Goal: Ask a question

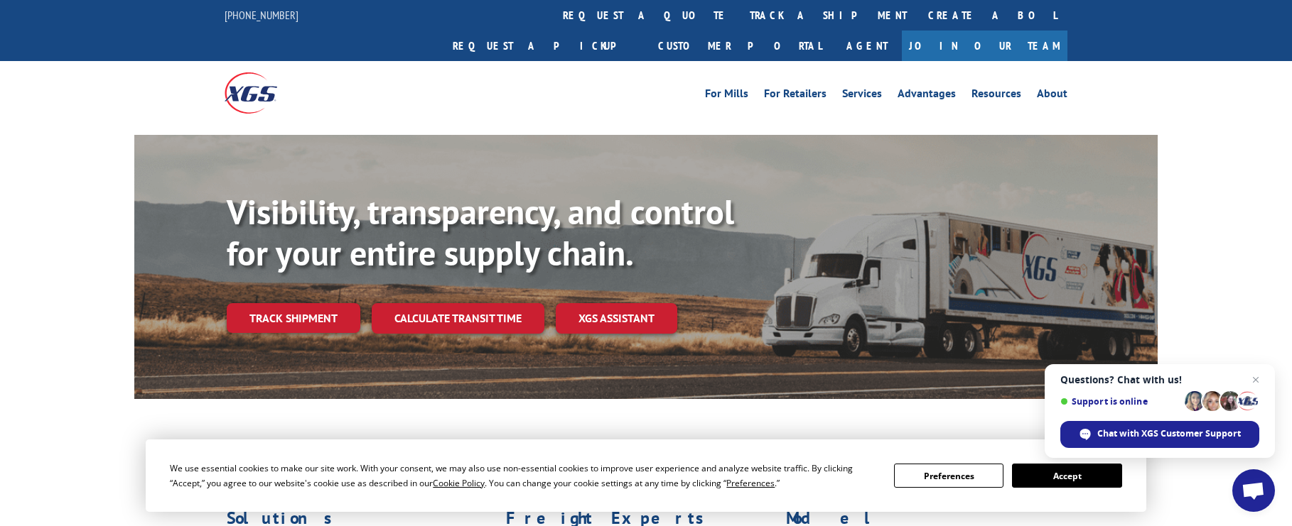
click at [1250, 480] on span "Open chat" at bounding box center [1253, 491] width 43 height 43
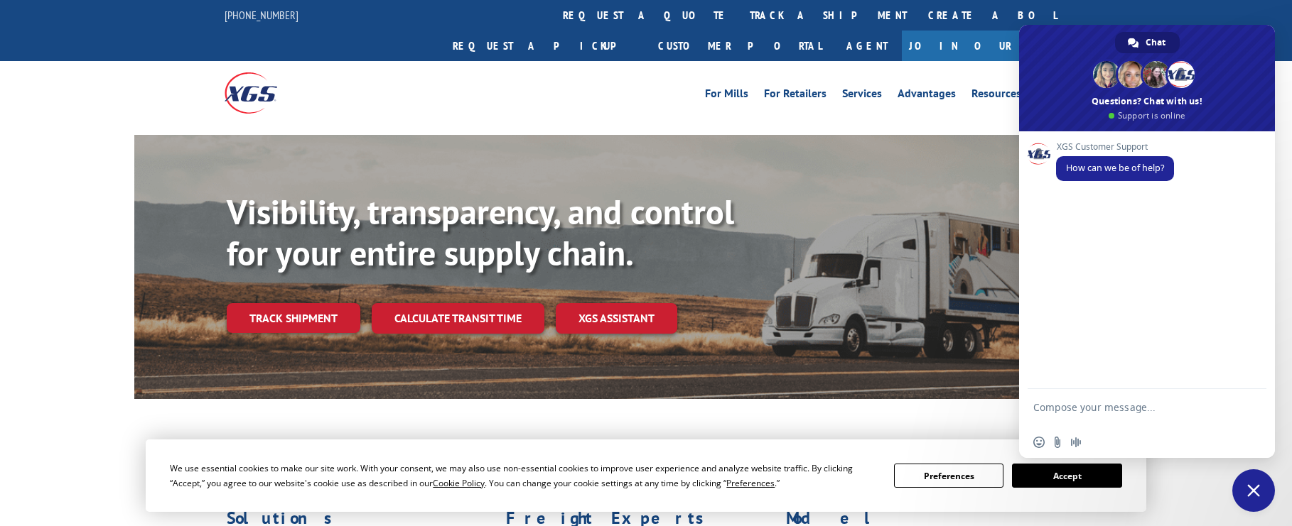
click at [1106, 418] on textarea "Compose your message..." at bounding box center [1131, 414] width 196 height 26
drag, startPoint x: 1113, startPoint y: 404, endPoint x: 995, endPoint y: 406, distance: 118.0
drag, startPoint x: 1022, startPoint y: 415, endPoint x: 933, endPoint y: 406, distance: 89.9
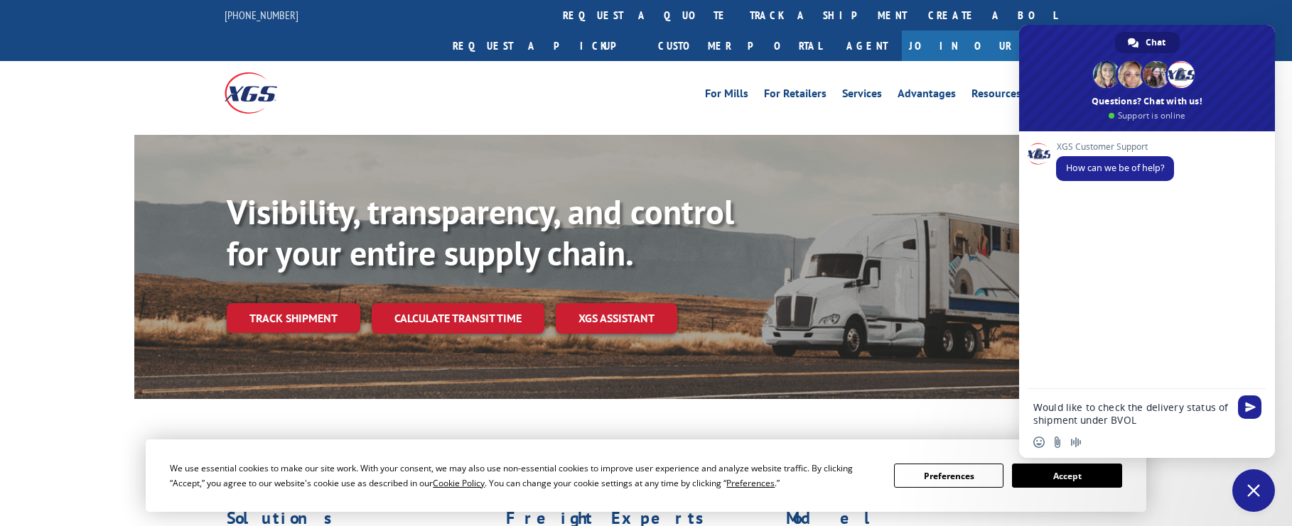
paste textarea "31536309"
paste textarea "17496324"
type textarea "Would like to check the delivery status of shipment under BVOL 31536309 | PRO 1…"
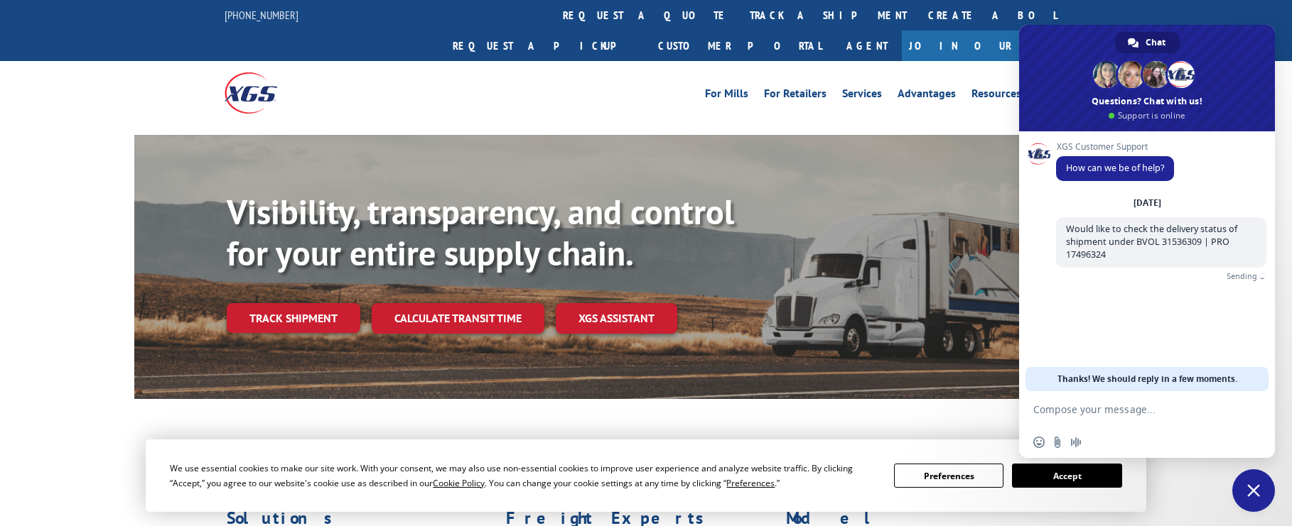
click at [40, 200] on div "Visibility, transparency, and control for your entire supply chain. Track shipm…" at bounding box center [646, 281] width 1292 height 292
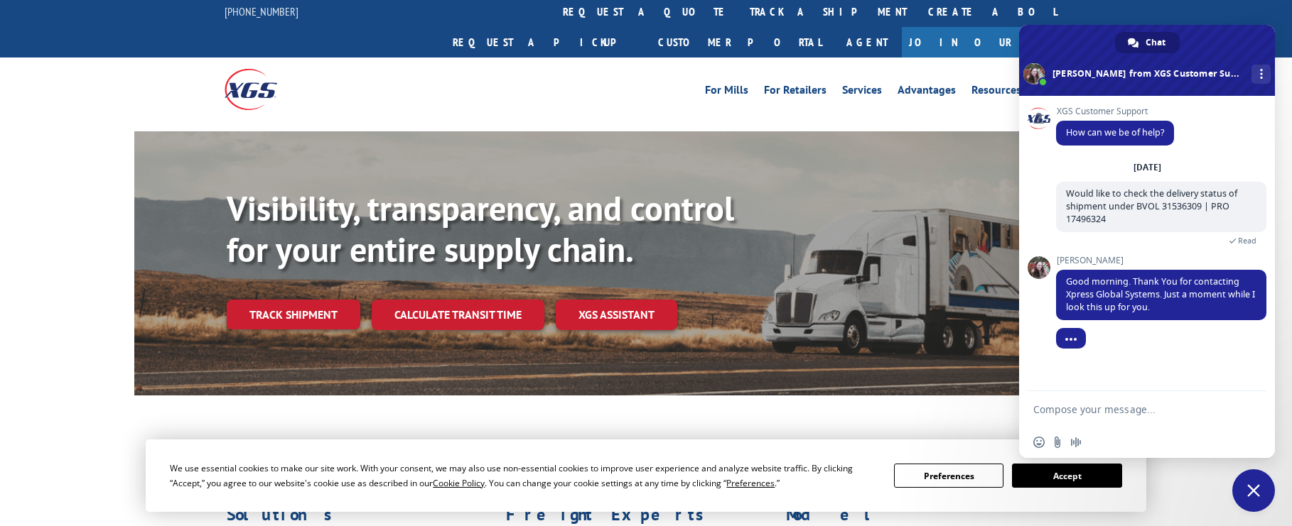
scroll to position [5, 0]
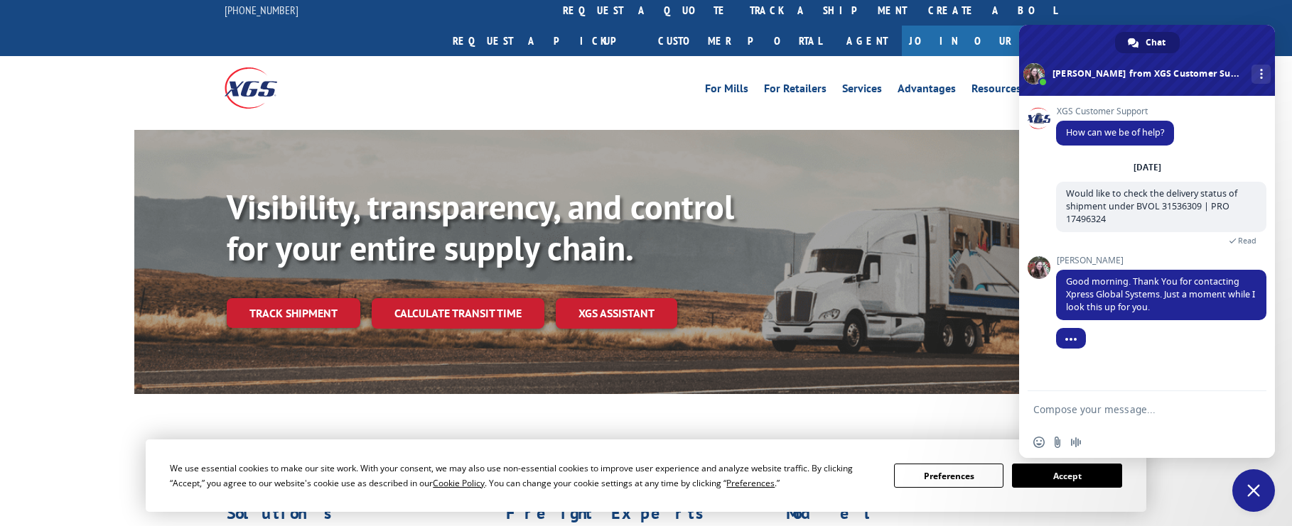
drag, startPoint x: 65, startPoint y: 107, endPoint x: 110, endPoint y: 2, distance: 114.5
click at [66, 130] on div "Visibility, transparency, and control for your entire supply chain. Track shipm…" at bounding box center [646, 276] width 1292 height 292
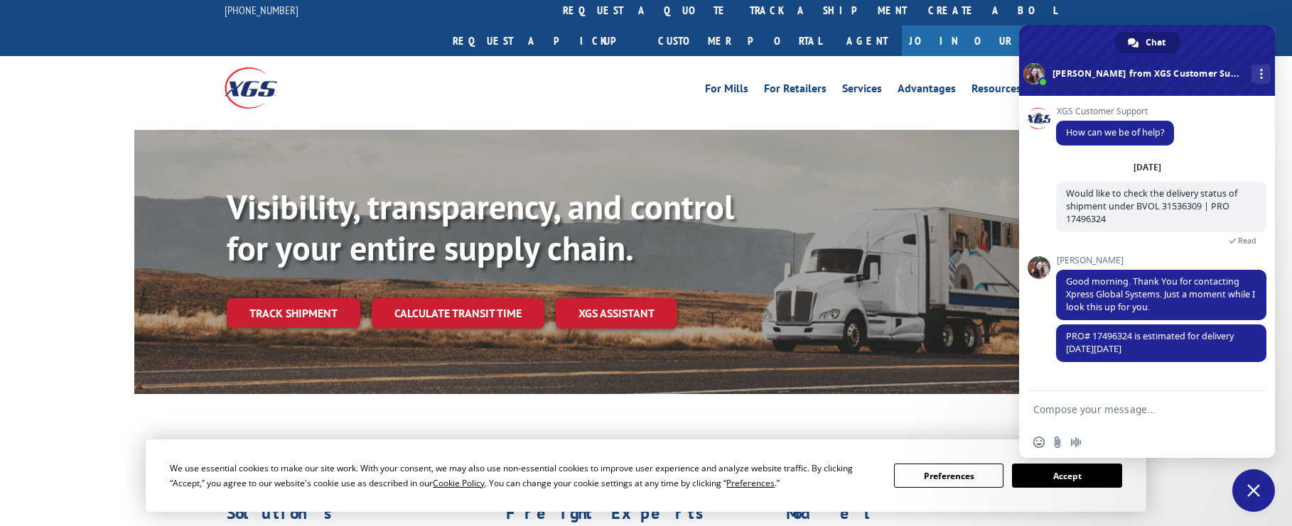
click at [1086, 397] on form at bounding box center [1131, 410] width 196 height 38
click at [1086, 401] on form at bounding box center [1131, 410] width 196 height 38
click at [1105, 406] on textarea "Compose your message..." at bounding box center [1131, 410] width 196 height 13
drag, startPoint x: 1127, startPoint y: 402, endPoint x: 1110, endPoint y: 406, distance: 17.6
click at [1106, 406] on textarea "Was there any de;ays on this shipment? this was picked up 09/23" at bounding box center [1131, 414] width 196 height 26
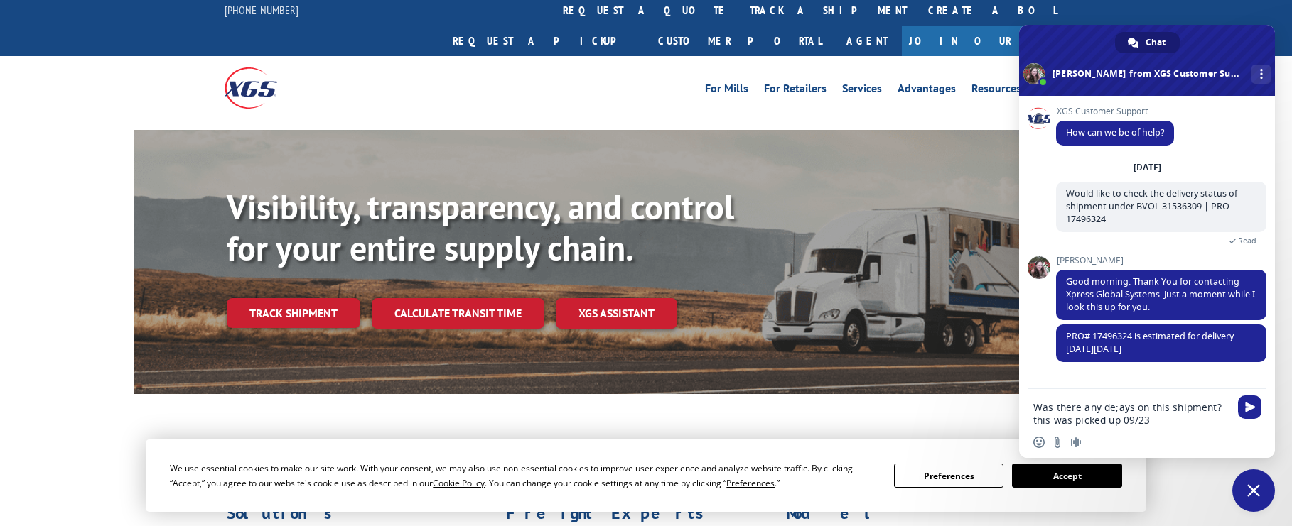
click at [1123, 406] on textarea "Was there any de;ays on this shipment? this was picked up 09/23" at bounding box center [1131, 414] width 196 height 26
drag, startPoint x: 1129, startPoint y: 407, endPoint x: 1100, endPoint y: 409, distance: 28.5
click at [1100, 409] on textarea "Was there any de;ays on this shipment? this was picked up 09/23" at bounding box center [1131, 414] width 196 height 26
type textarea "Was there any delays on this shipment? this was picked up 09/23"
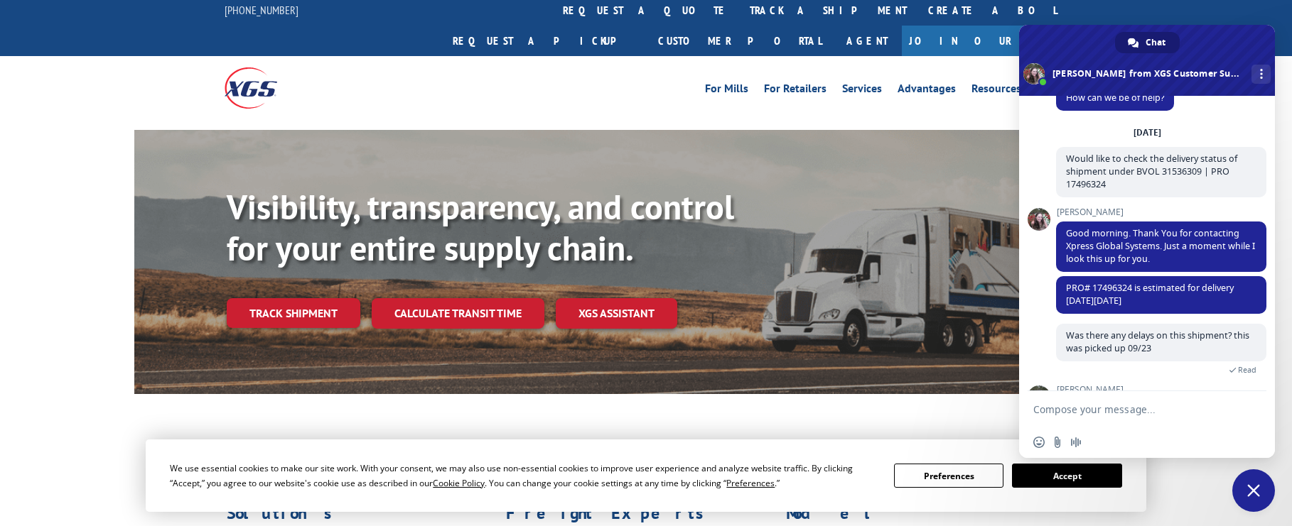
scroll to position [135, 0]
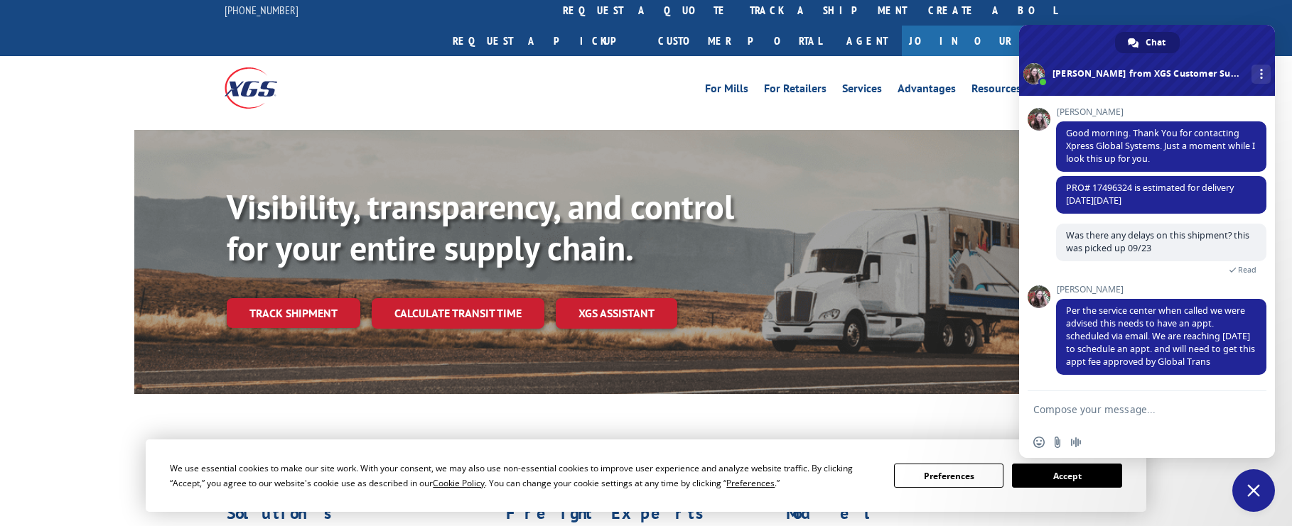
click at [1110, 402] on form at bounding box center [1131, 410] width 196 height 38
click at [1120, 395] on form at bounding box center [1131, 410] width 196 height 38
click at [1120, 402] on form at bounding box center [1131, 410] width 196 height 38
click at [1054, 411] on textarea "Compose your message..." at bounding box center [1131, 410] width 196 height 13
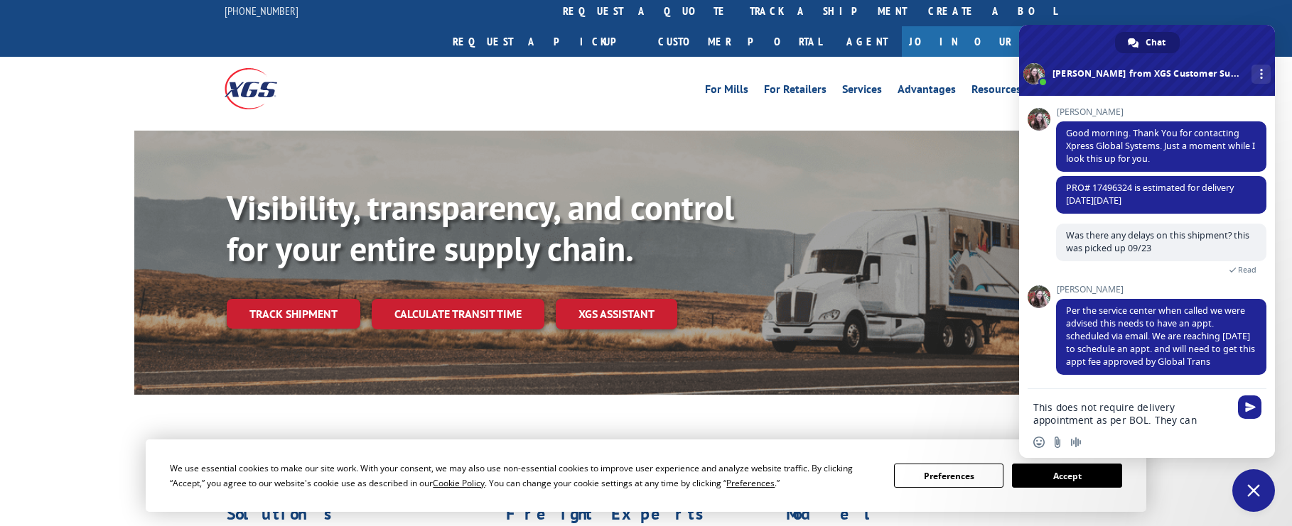
scroll to position [0, 0]
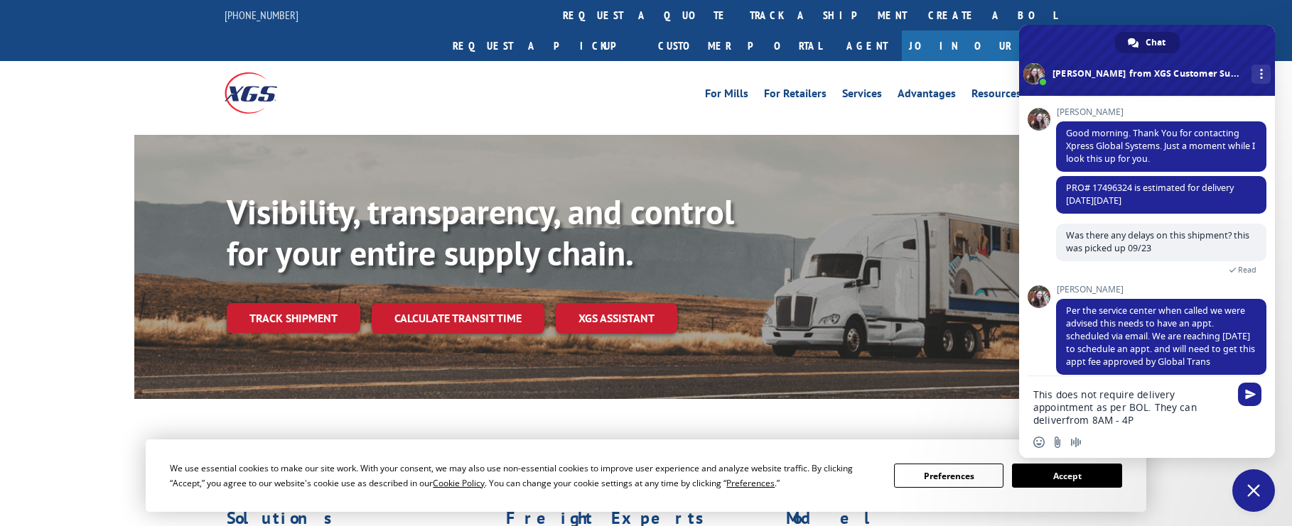
type textarea "This does not require delivery appointment as per BOL. They can deliverfrom 8AM…"
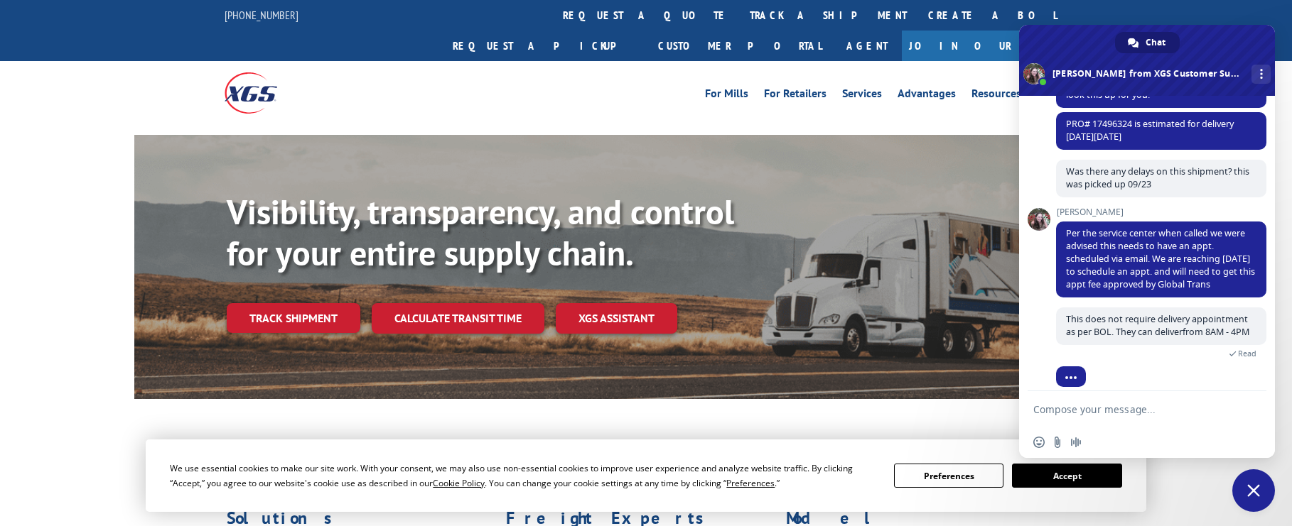
scroll to position [1, 0]
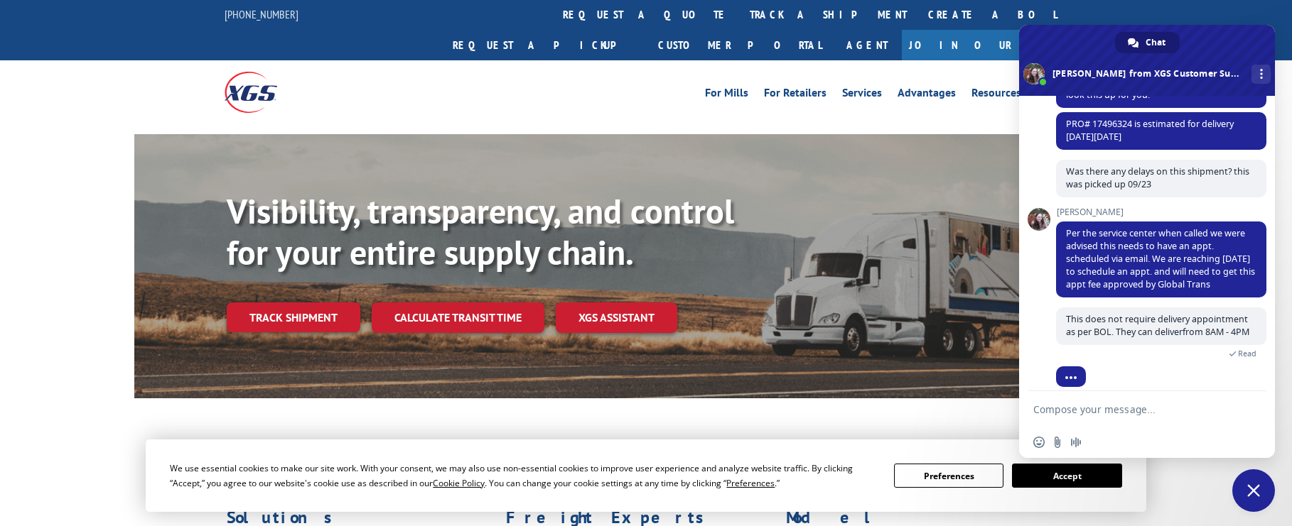
click at [548, 82] on div "For [PERSON_NAME] For Retailers Services Advantages Resources About For [PERSON…" at bounding box center [751, 92] width 632 height 21
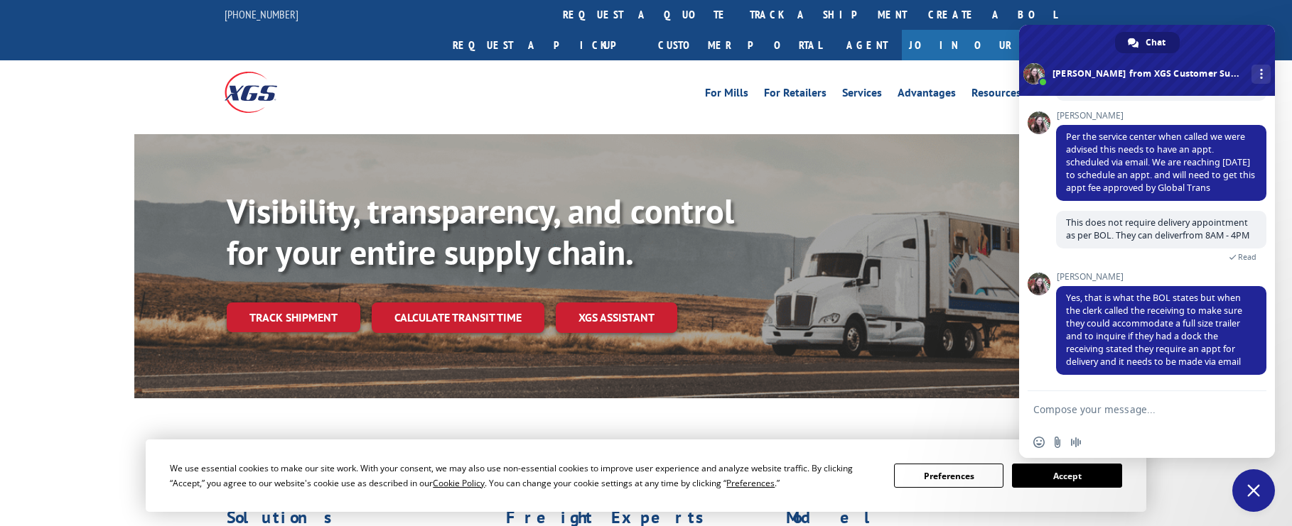
click at [1089, 406] on textarea "Compose your message..." at bounding box center [1131, 410] width 196 height 13
type textarea "Is there any notes on whom they spoke with?"
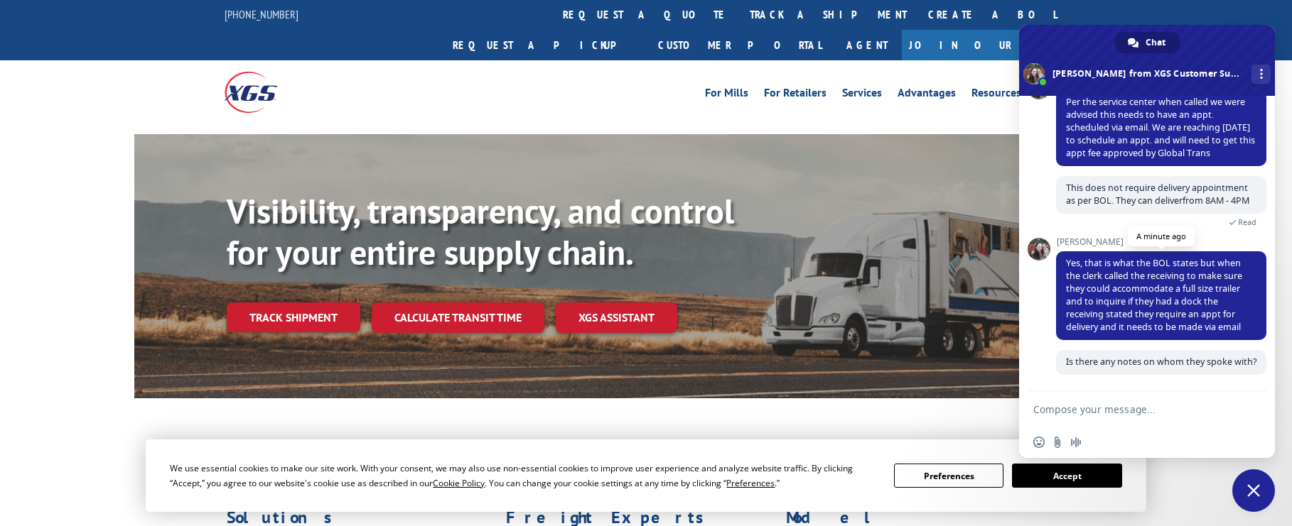
scroll to position [330, 0]
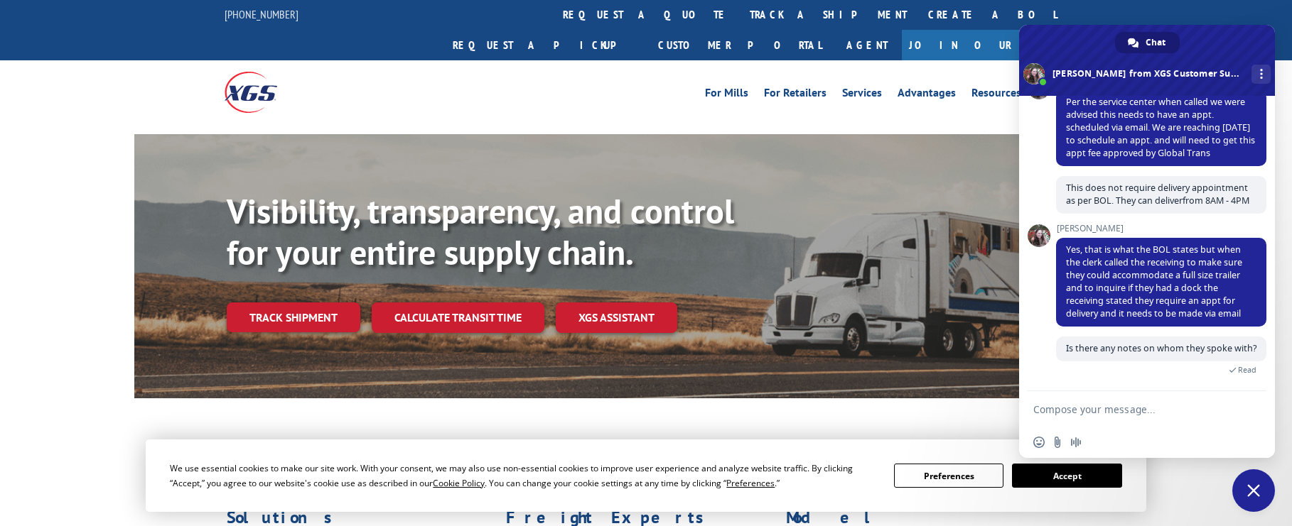
click at [910, 444] on span at bounding box center [925, 462] width 279 height 37
click at [513, 82] on div "For [PERSON_NAME] For Retailers Services Advantages Resources About For [PERSON…" at bounding box center [751, 92] width 632 height 21
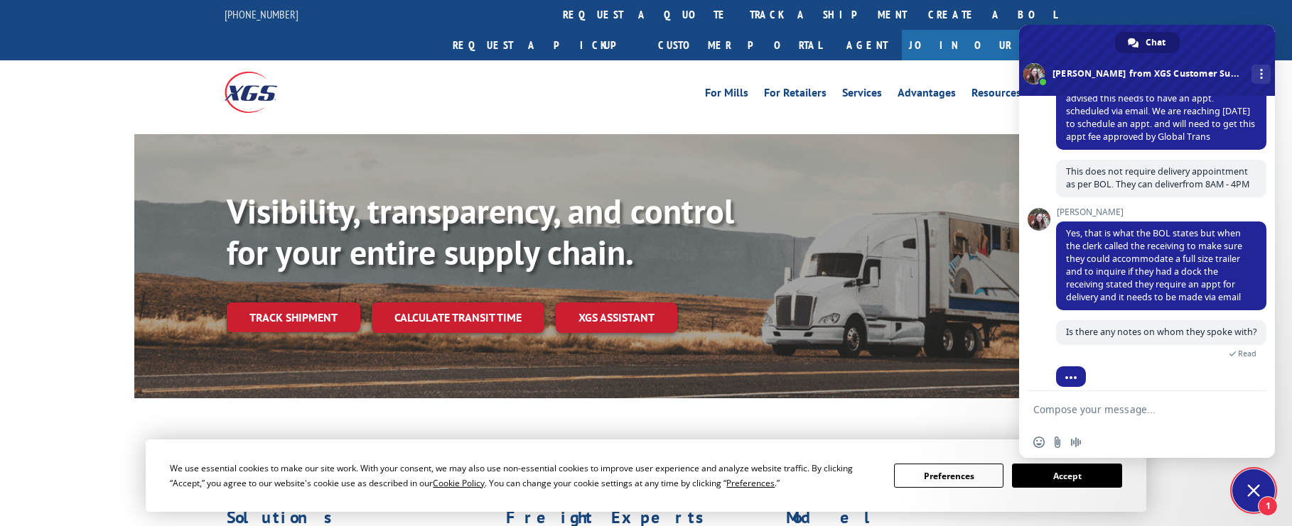
scroll to position [379, 0]
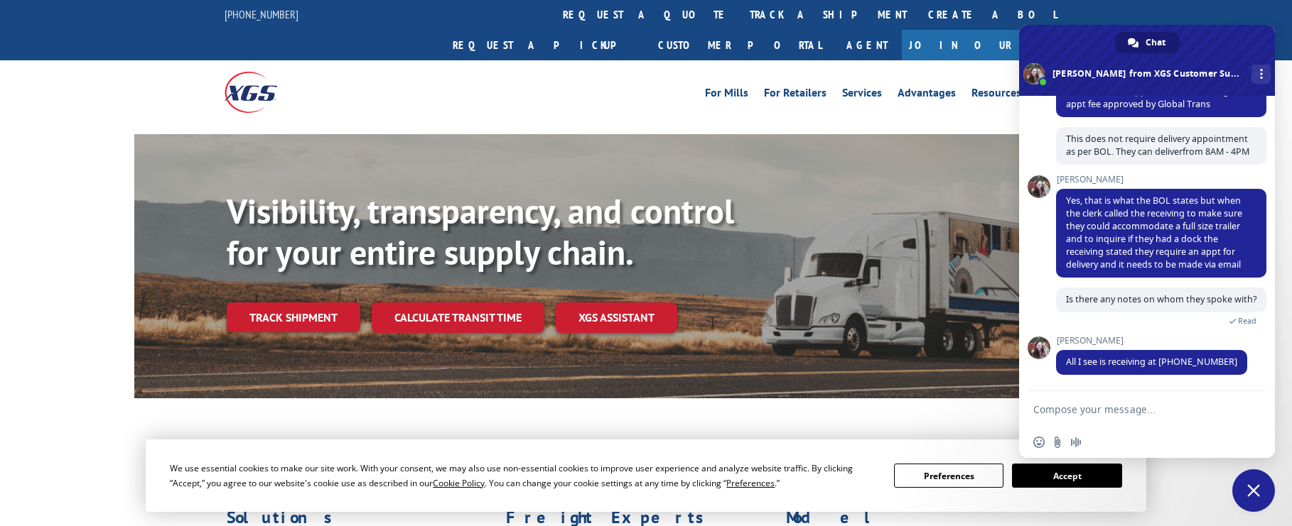
click at [320, 60] on div at bounding box center [329, 91] width 211 height 63
click at [1088, 411] on textarea "Compose your message..." at bounding box center [1131, 410] width 196 height 13
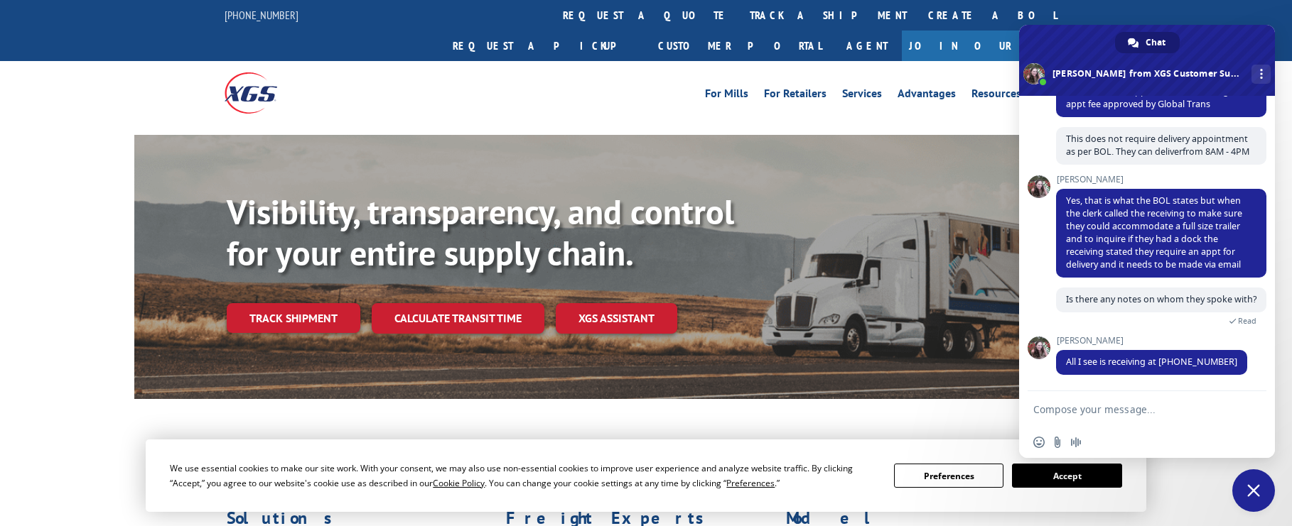
click at [1134, 411] on textarea "Compose your message..." at bounding box center [1131, 410] width 196 height 13
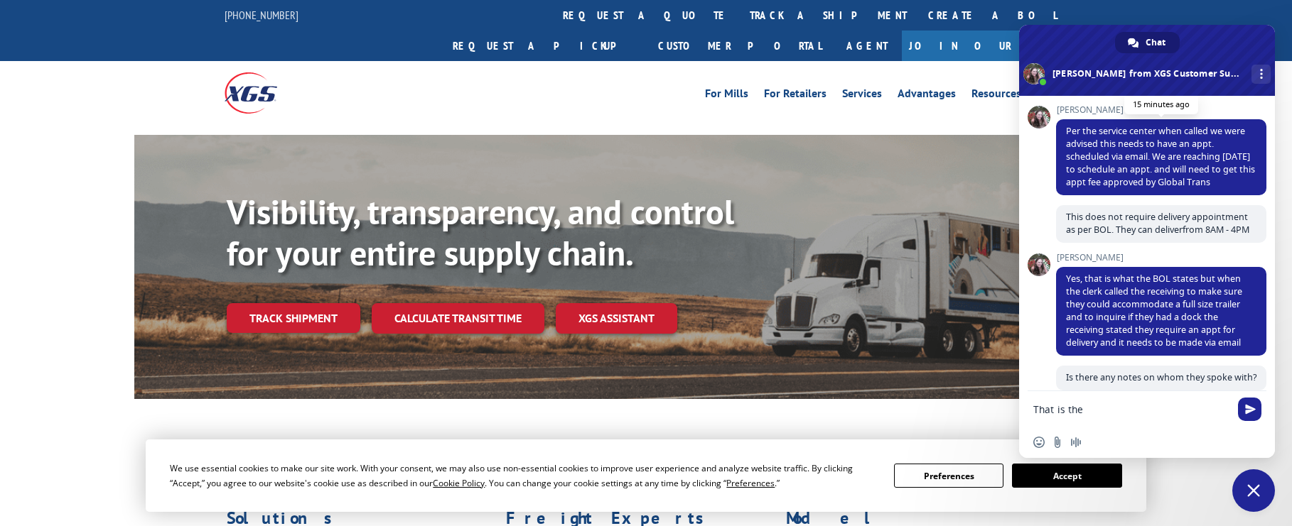
scroll to position [300, 0]
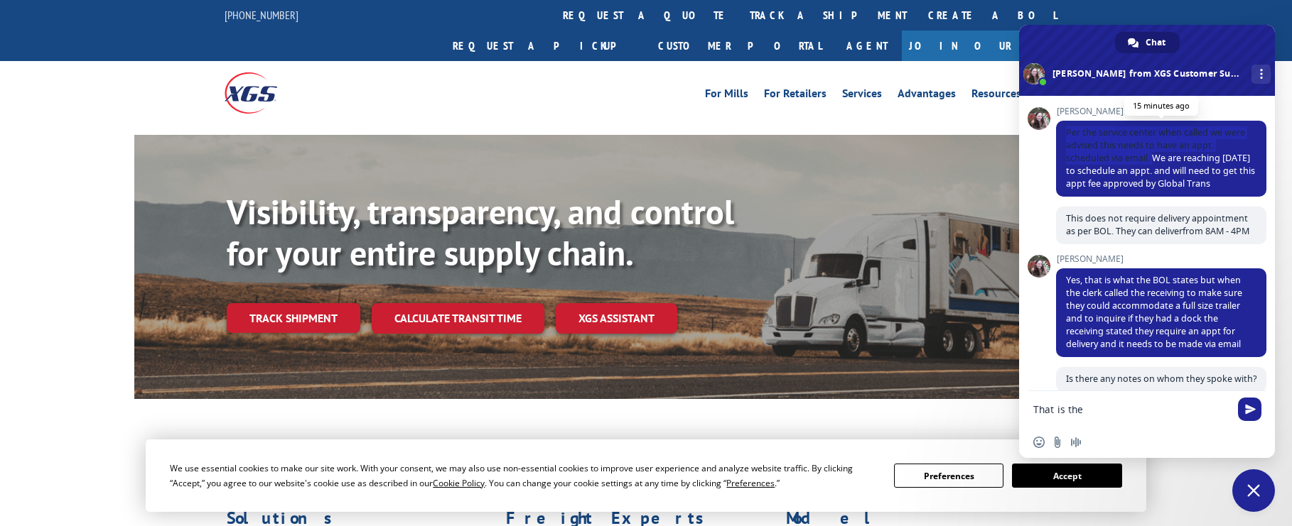
drag, startPoint x: 1127, startPoint y: 160, endPoint x: 1063, endPoint y: 130, distance: 70.6
click at [1063, 130] on span "Per the service center when called we were advised this needs to have an appt. …" at bounding box center [1161, 159] width 210 height 76
copy span "Per the service center when called we were advised this needs to have an appt. …"
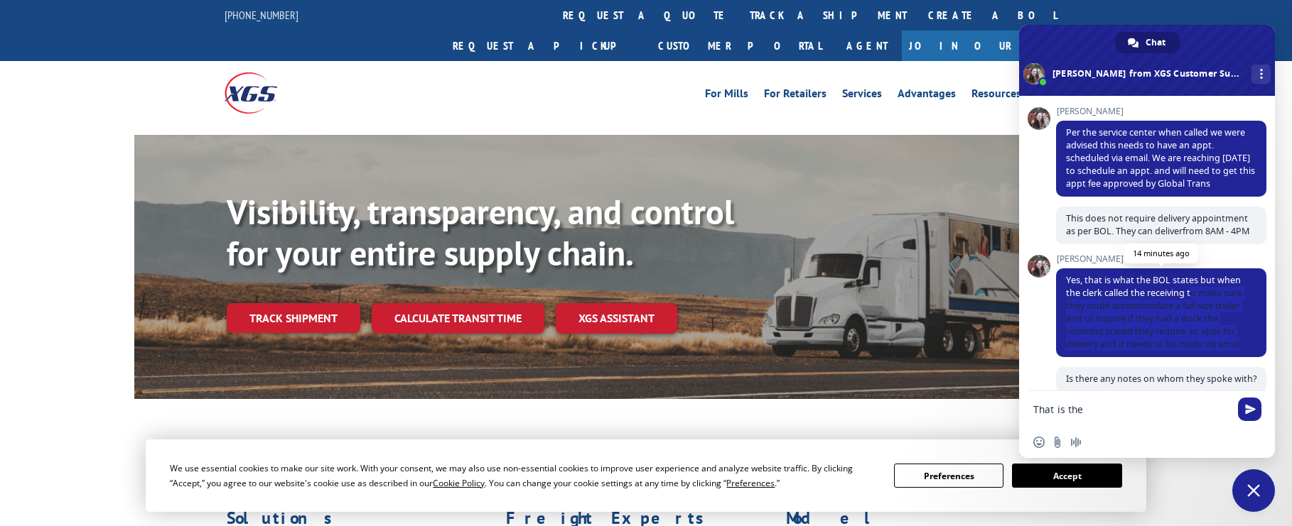
drag, startPoint x: 1186, startPoint y: 346, endPoint x: 1175, endPoint y: 298, distance: 49.6
click at [1175, 298] on span "Yes, that is what the BOL states but when the clerk called the receiving to mak…" at bounding box center [1161, 313] width 210 height 89
copy span "o make sure they could accommodate a full size trailer and to inquire if they h…"
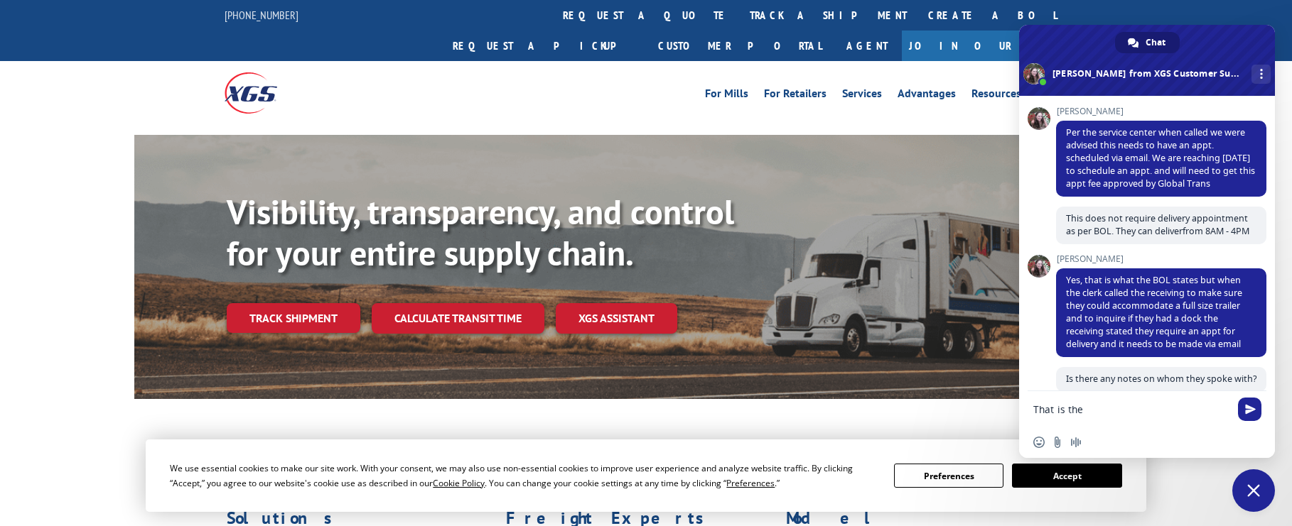
click at [1095, 413] on textarea "That is the" at bounding box center [1131, 410] width 196 height 13
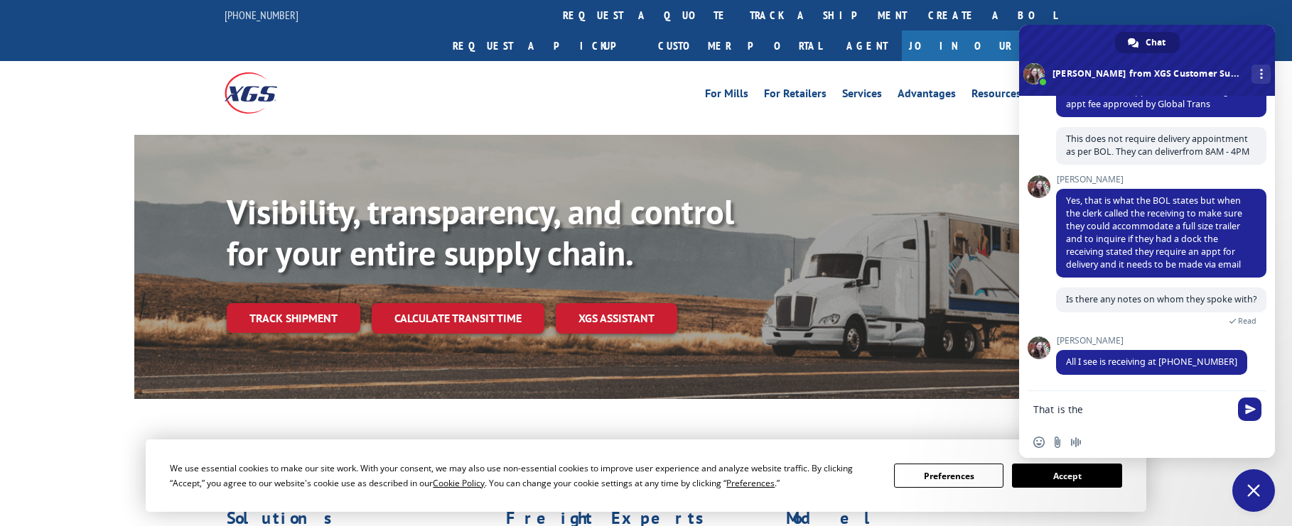
scroll to position [14, 0]
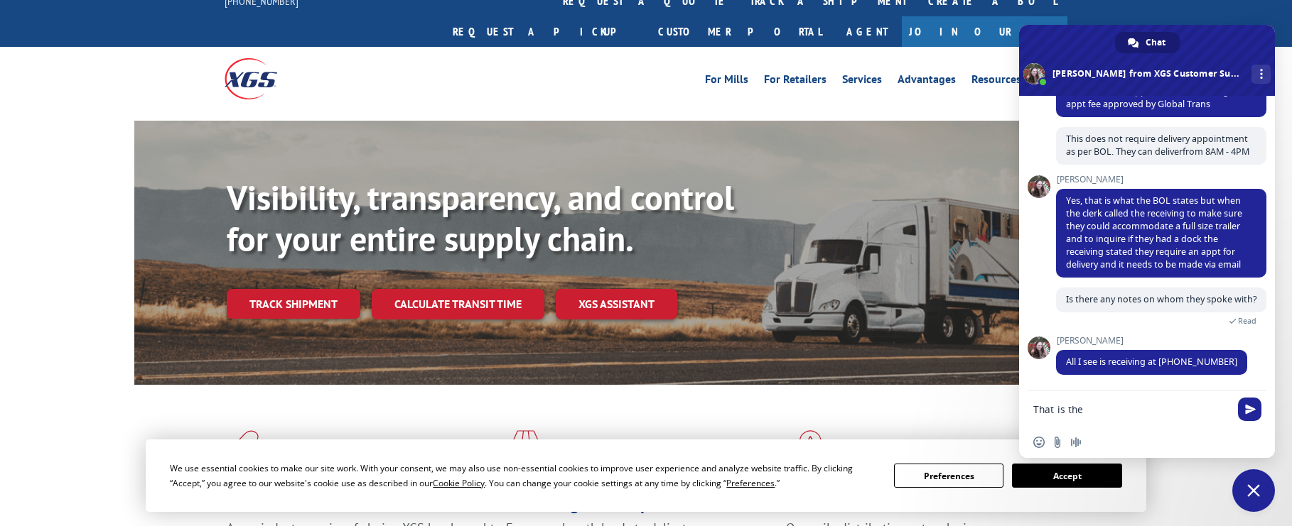
click at [1096, 405] on textarea "That is the" at bounding box center [1131, 410] width 196 height 13
type textarea "T"
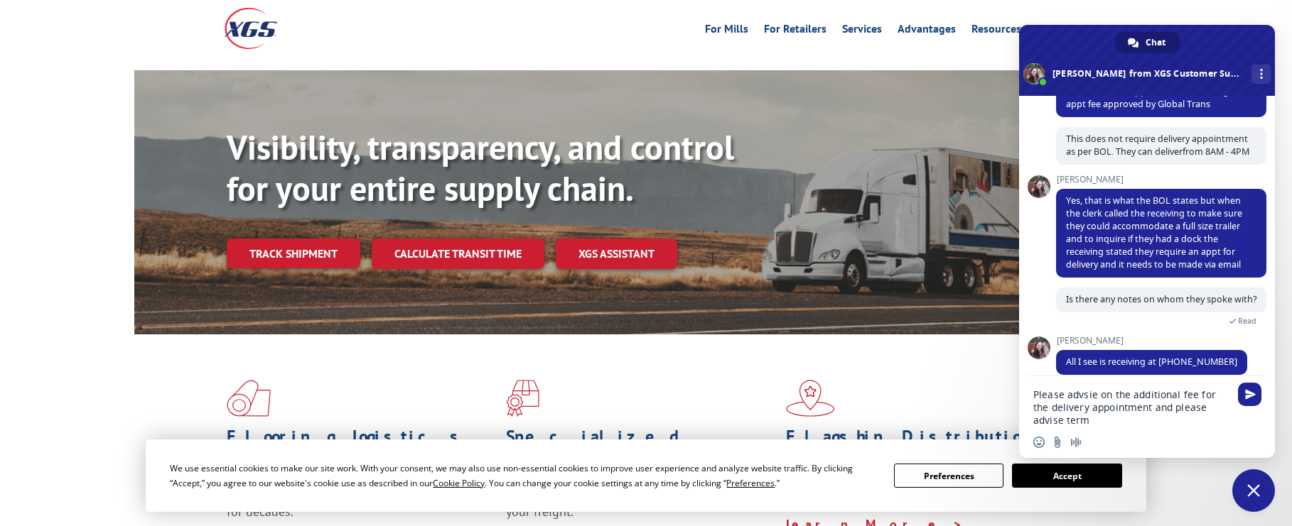
scroll to position [65, 0]
paste textarea "[PERSON_NAME][EMAIL_ADDRESS][DOMAIN_NAME]"
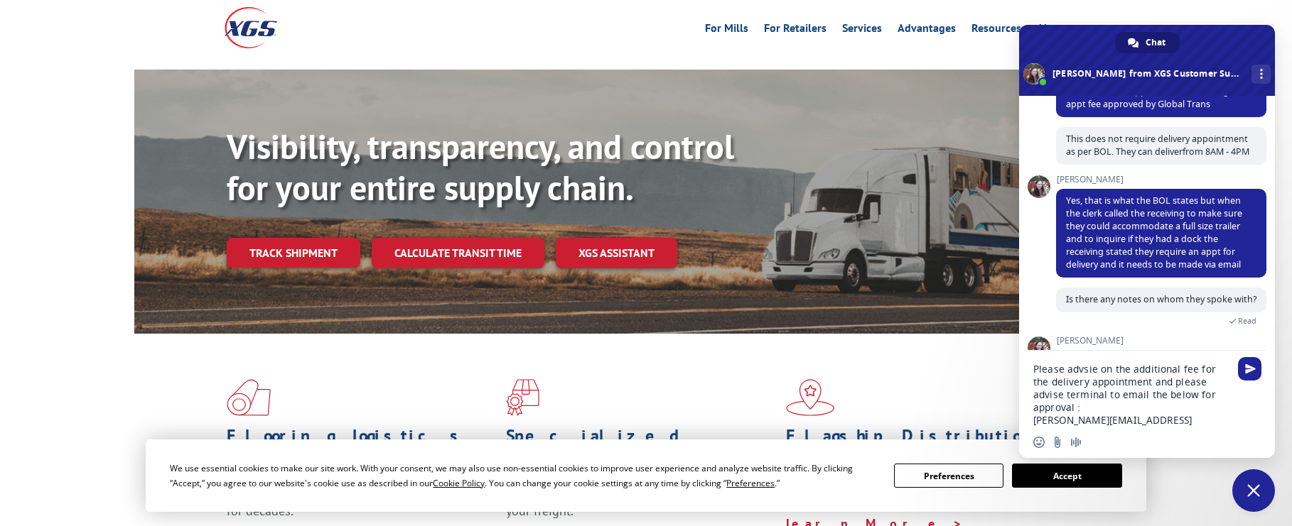
click at [1082, 421] on textarea "Please advsie on the additional fee for the delivery appointment and please adv…" at bounding box center [1131, 395] width 196 height 64
paste textarea "[PERSON_NAME][EMAIL_ADDRESS][DOMAIN_NAME]"
type textarea "Please advsie on the additional fee for the delivery appointment and please adv…"
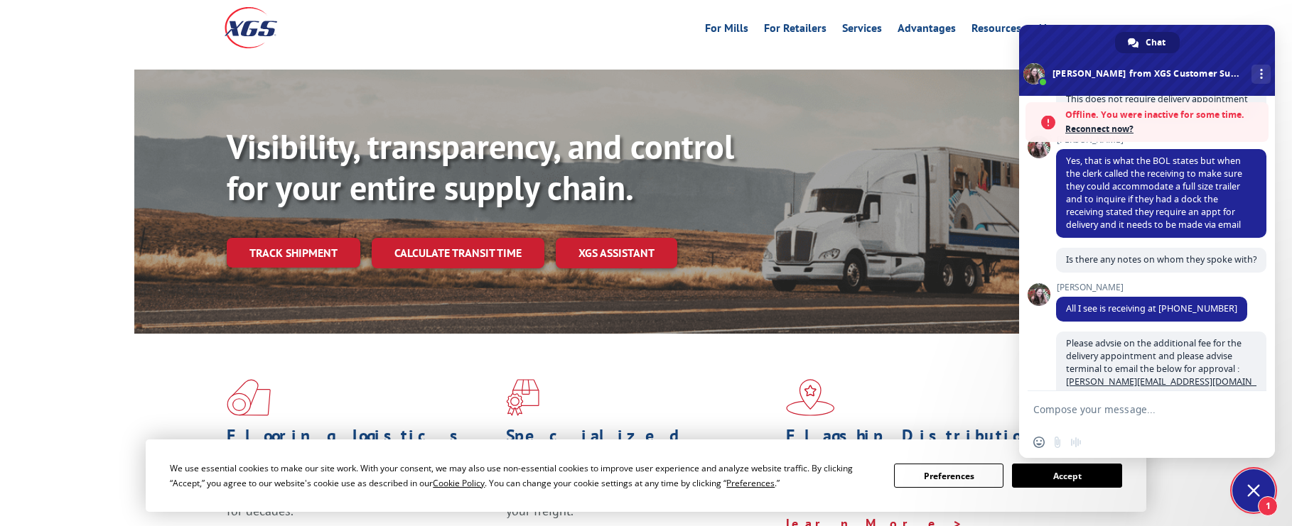
scroll to position [527, 0]
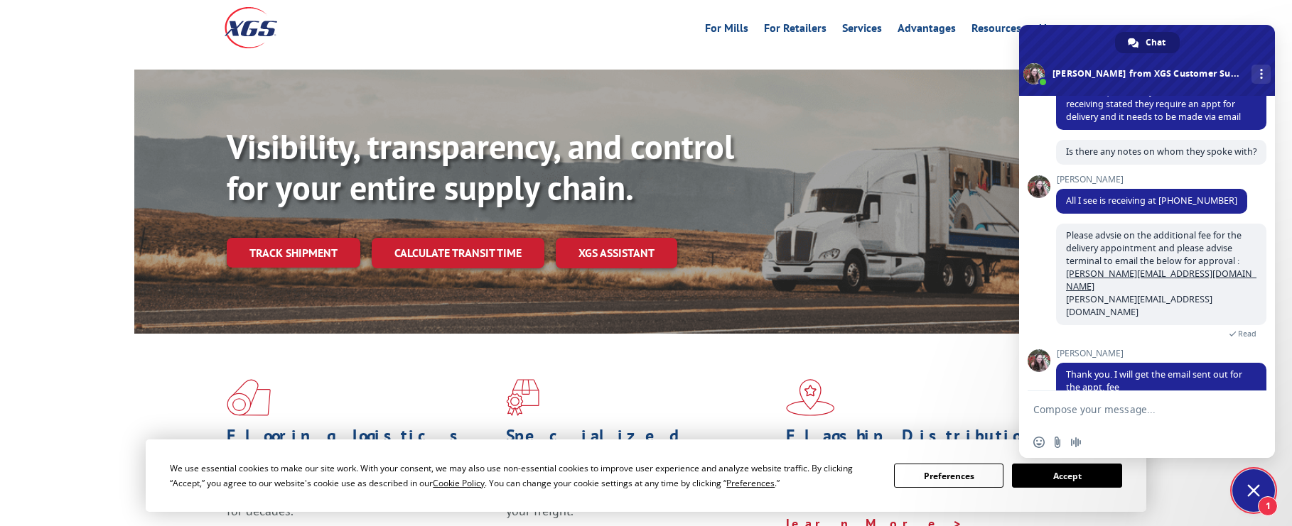
click at [1111, 409] on textarea "Compose your message..." at bounding box center [1131, 410] width 196 height 13
type textarea "Thank you"
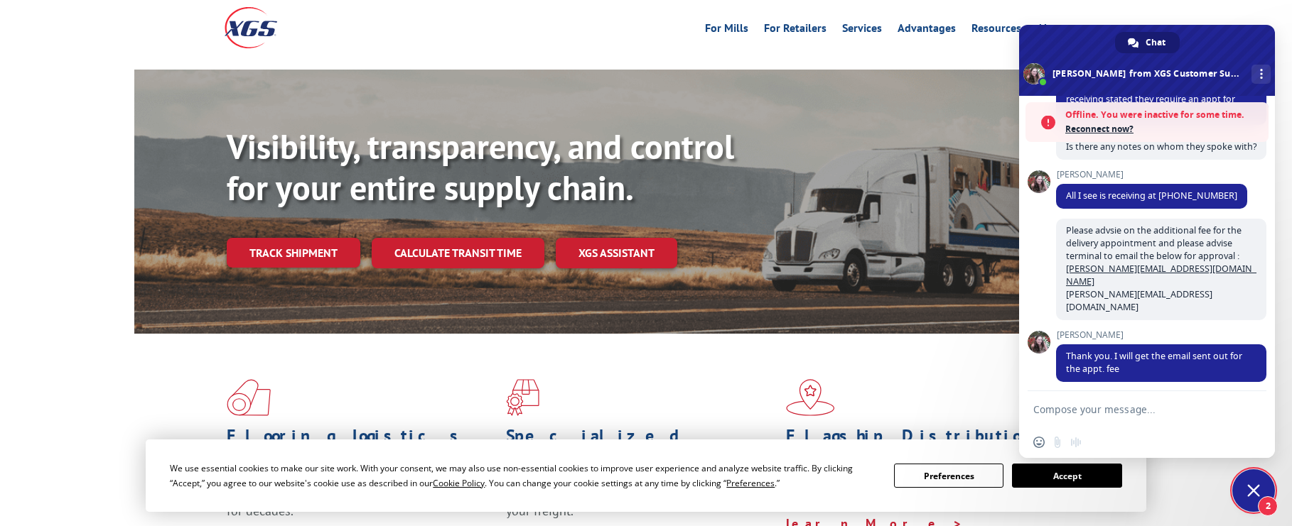
scroll to position [624, 0]
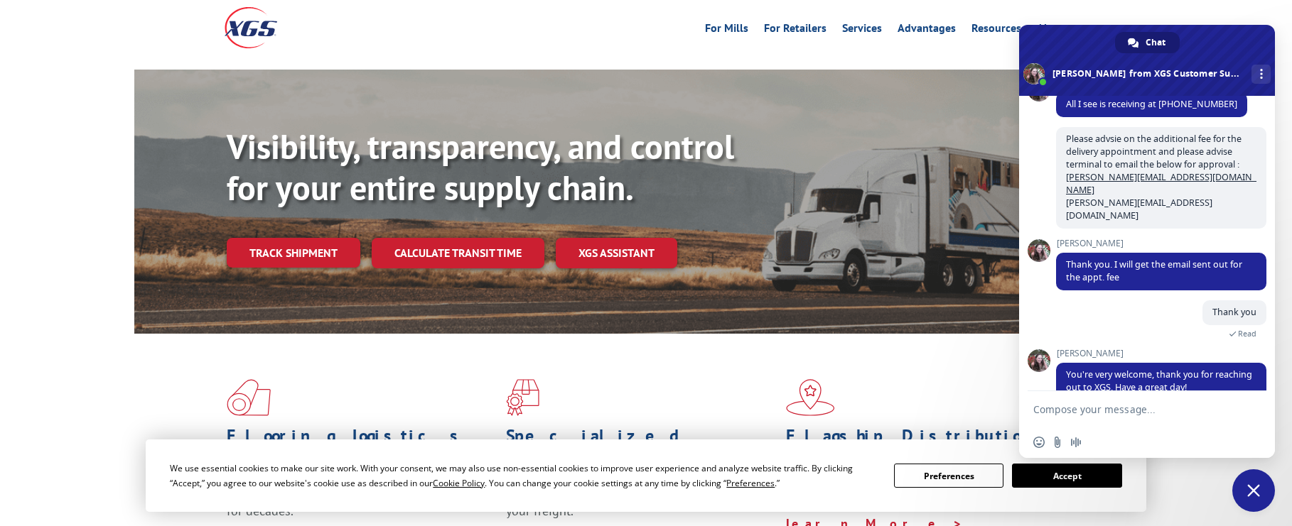
click at [1260, 487] on span "Close chat" at bounding box center [1253, 491] width 43 height 43
